Goal: Task Accomplishment & Management: Manage account settings

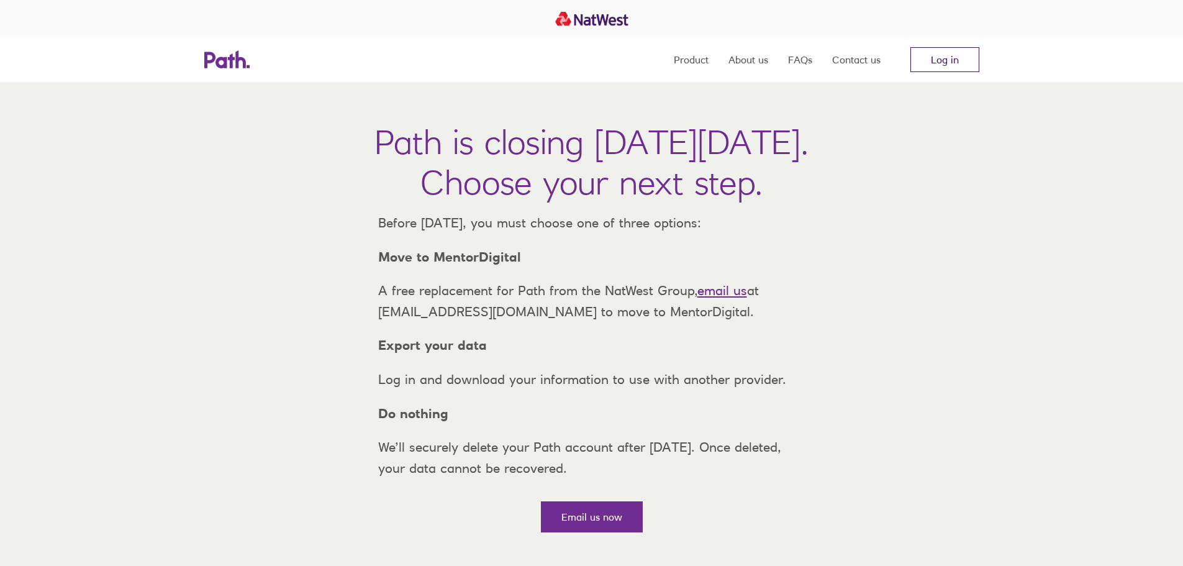
click at [936, 68] on link "Log in" at bounding box center [944, 59] width 69 height 25
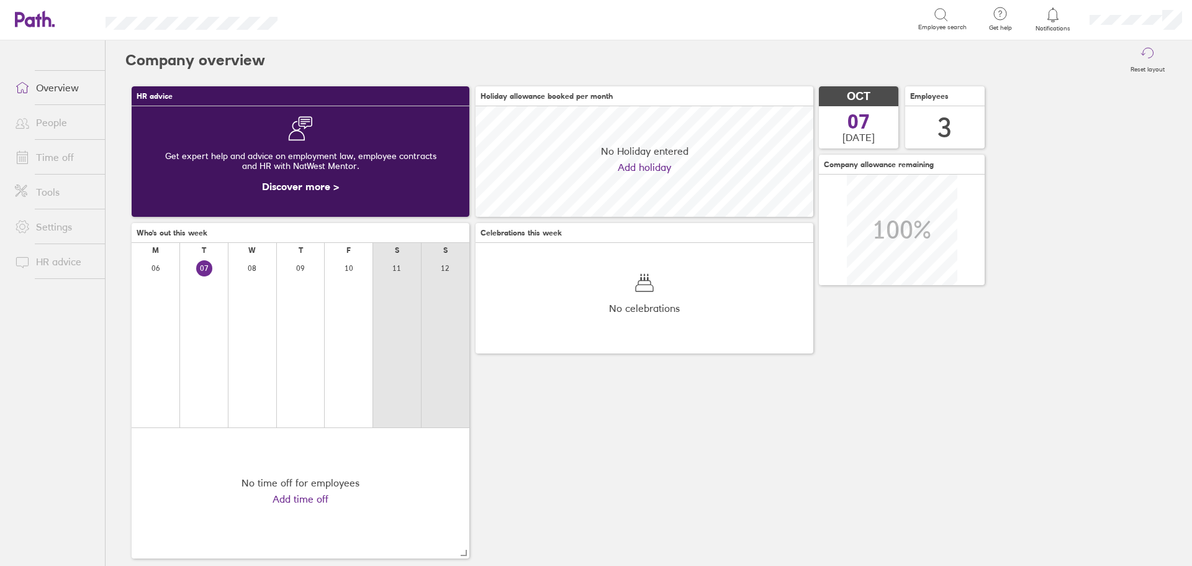
scroll to position [111, 338]
click at [59, 153] on link "Time off" at bounding box center [55, 157] width 100 height 25
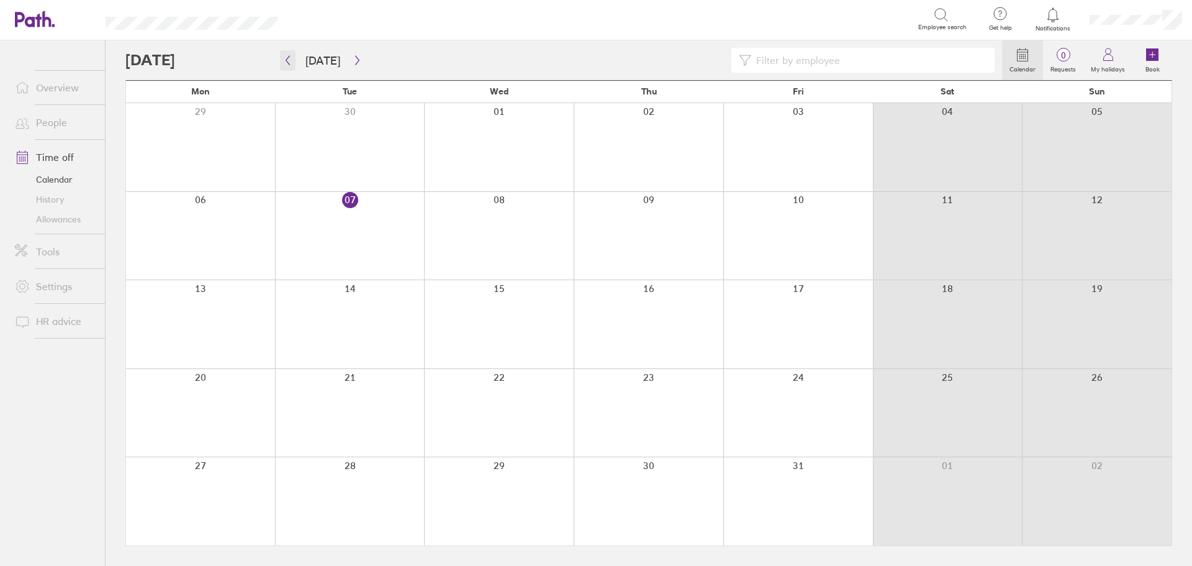
click at [293, 58] on button "button" at bounding box center [288, 60] width 16 height 20
click at [291, 61] on icon "button" at bounding box center [287, 60] width 9 height 10
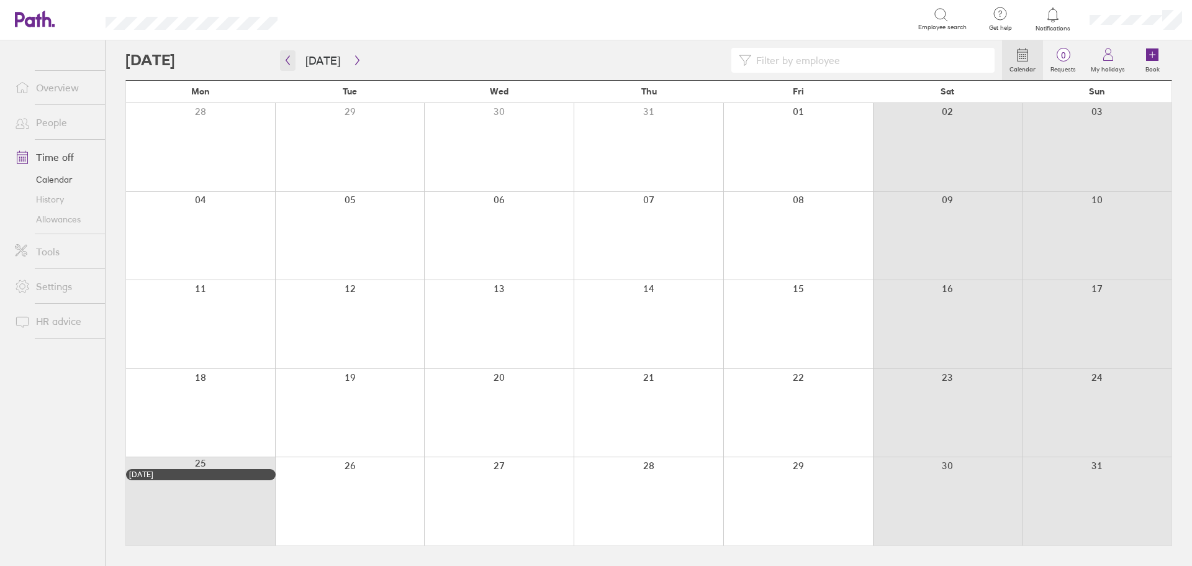
click at [287, 59] on icon "button" at bounding box center [288, 60] width 4 height 9
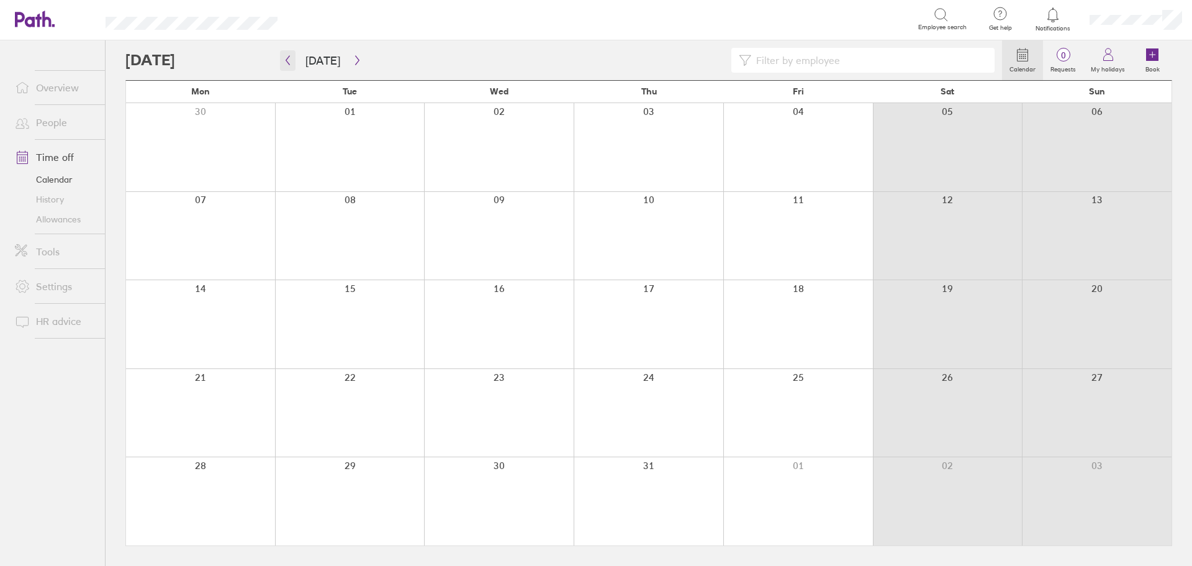
click at [283, 56] on icon "button" at bounding box center [287, 60] width 9 height 10
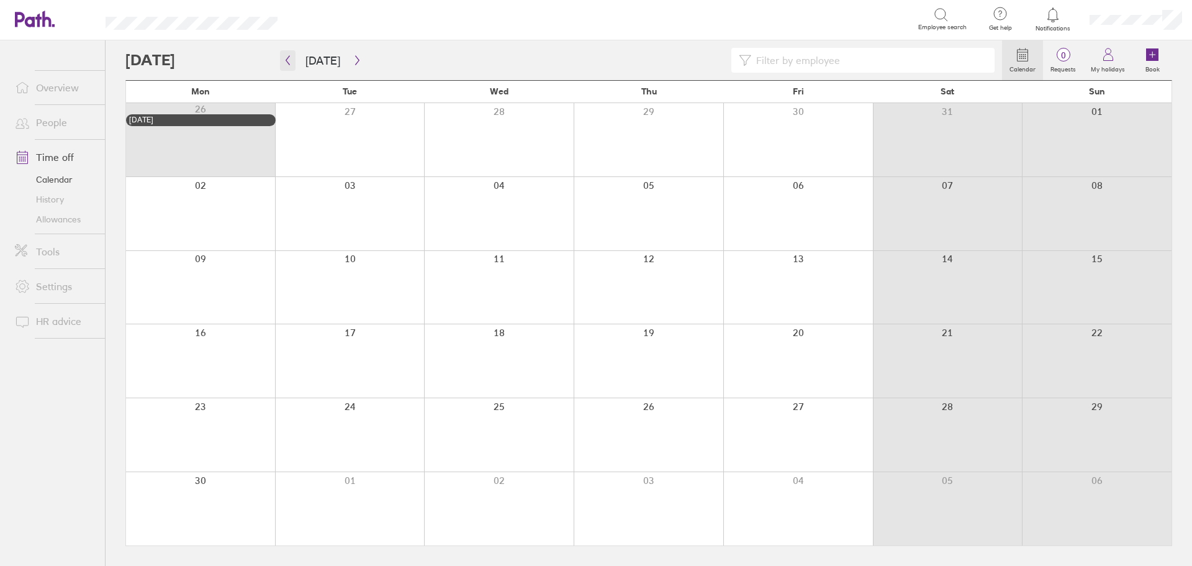
click at [287, 63] on icon "button" at bounding box center [287, 60] width 9 height 10
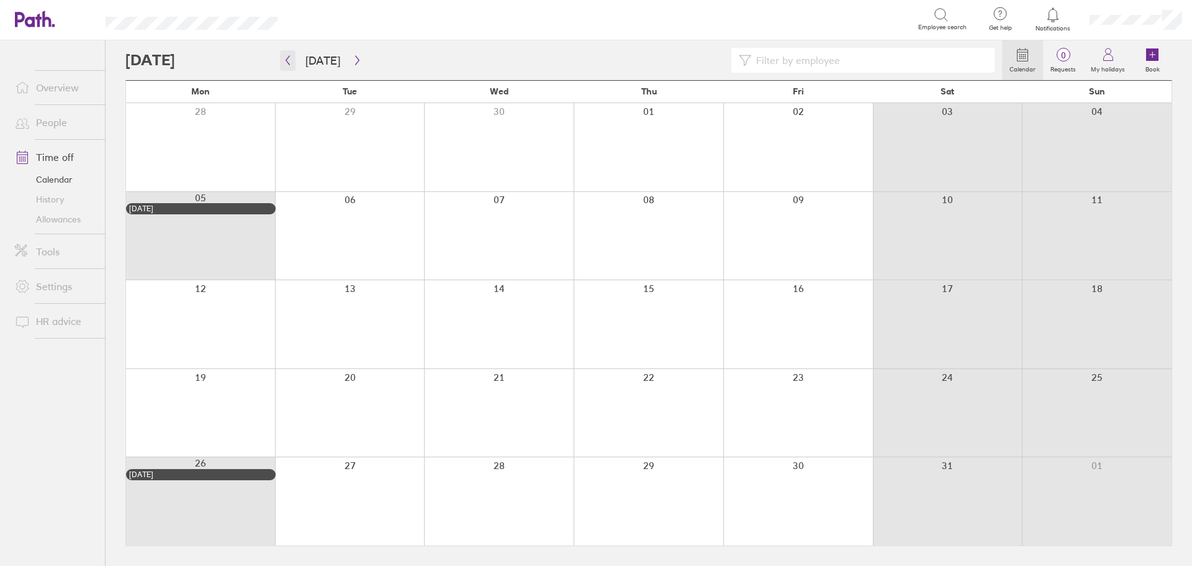
click at [287, 63] on icon "button" at bounding box center [287, 60] width 9 height 10
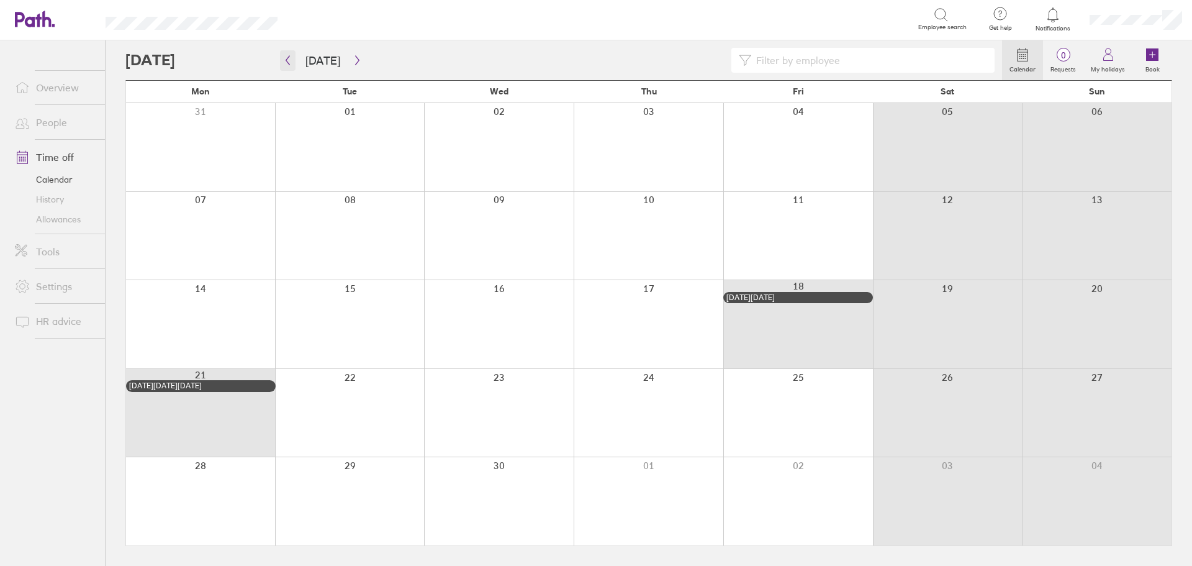
click at [287, 63] on icon "button" at bounding box center [287, 60] width 9 height 10
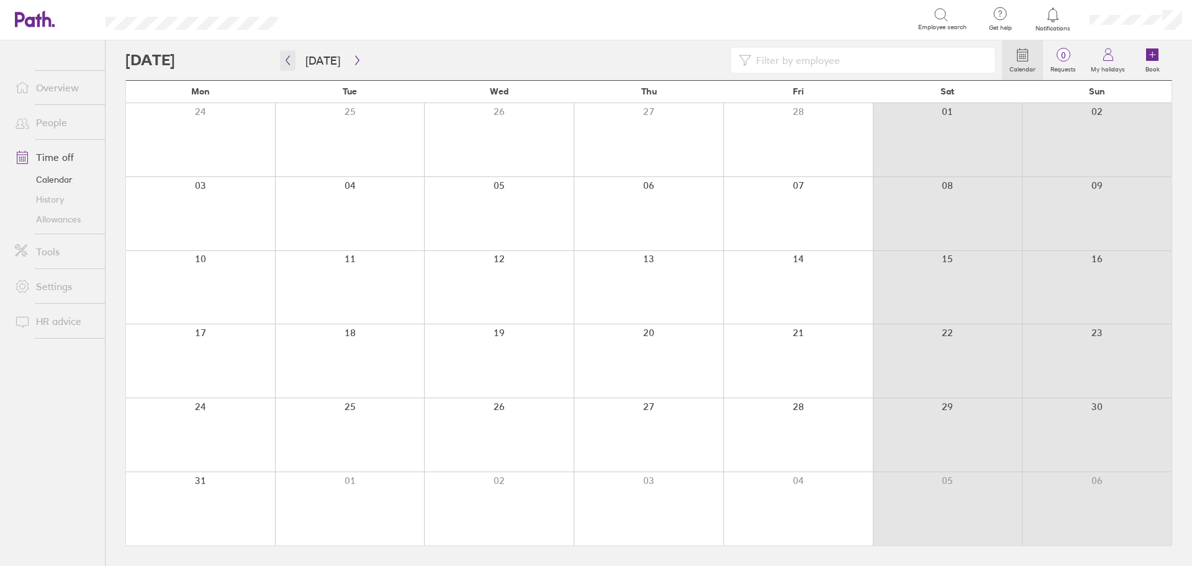
click at [287, 63] on icon "button" at bounding box center [287, 60] width 9 height 10
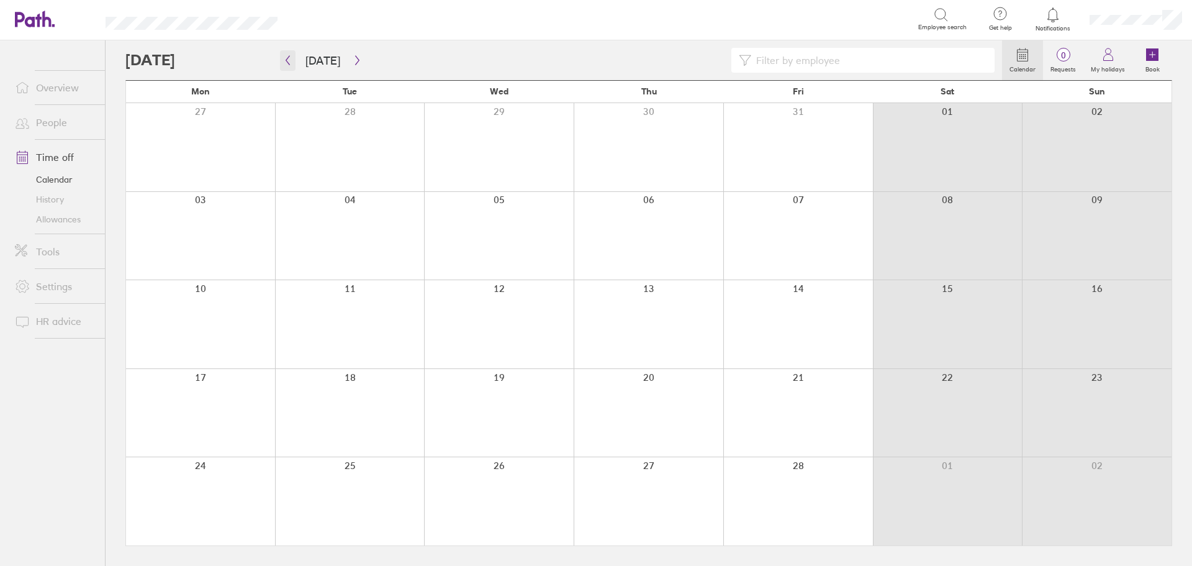
click at [287, 63] on icon "button" at bounding box center [287, 60] width 9 height 10
